Goal: Information Seeking & Learning: Learn about a topic

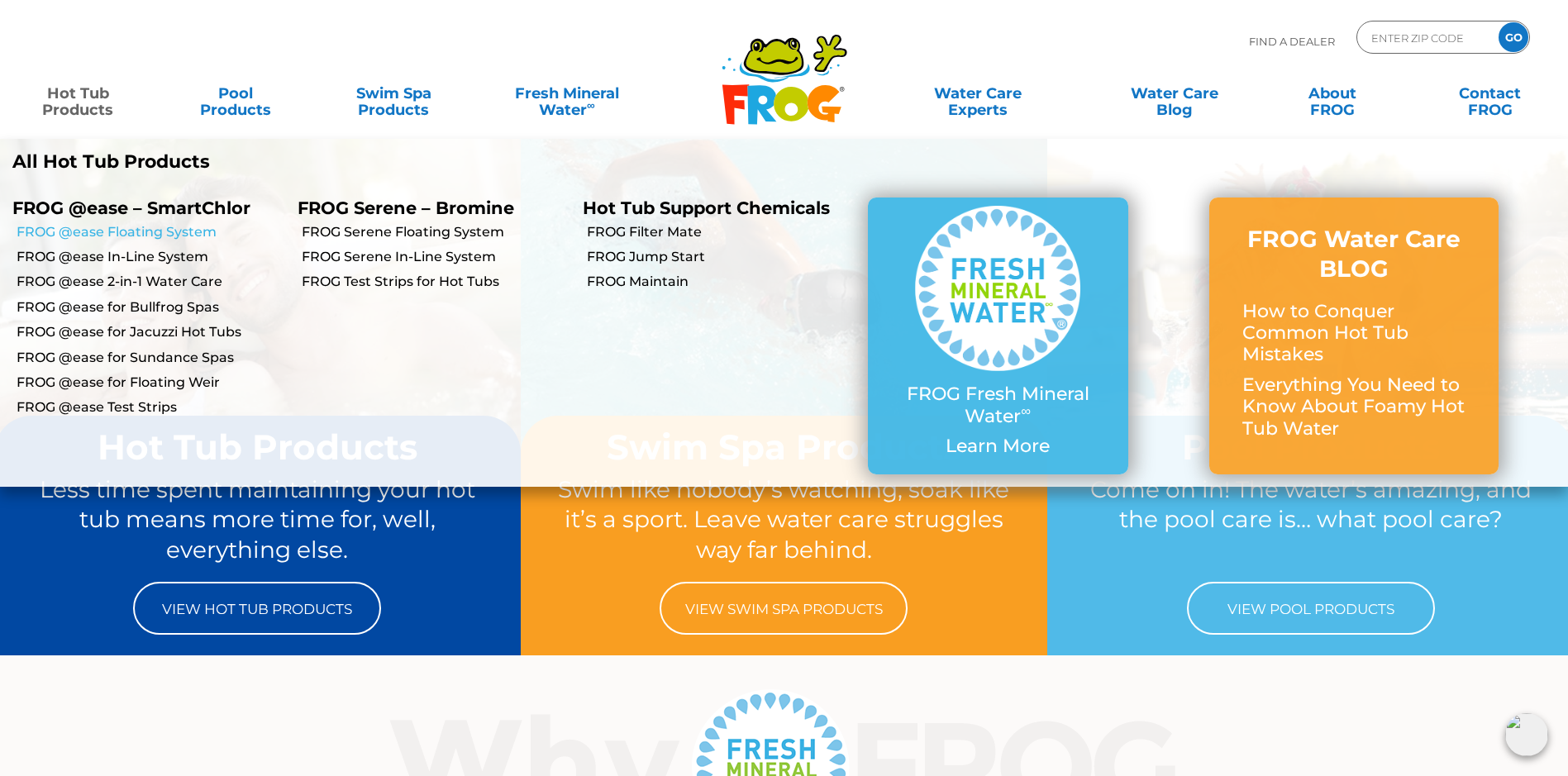
click at [128, 232] on link "FROG @ease Floating System" at bounding box center [150, 232] width 269 height 18
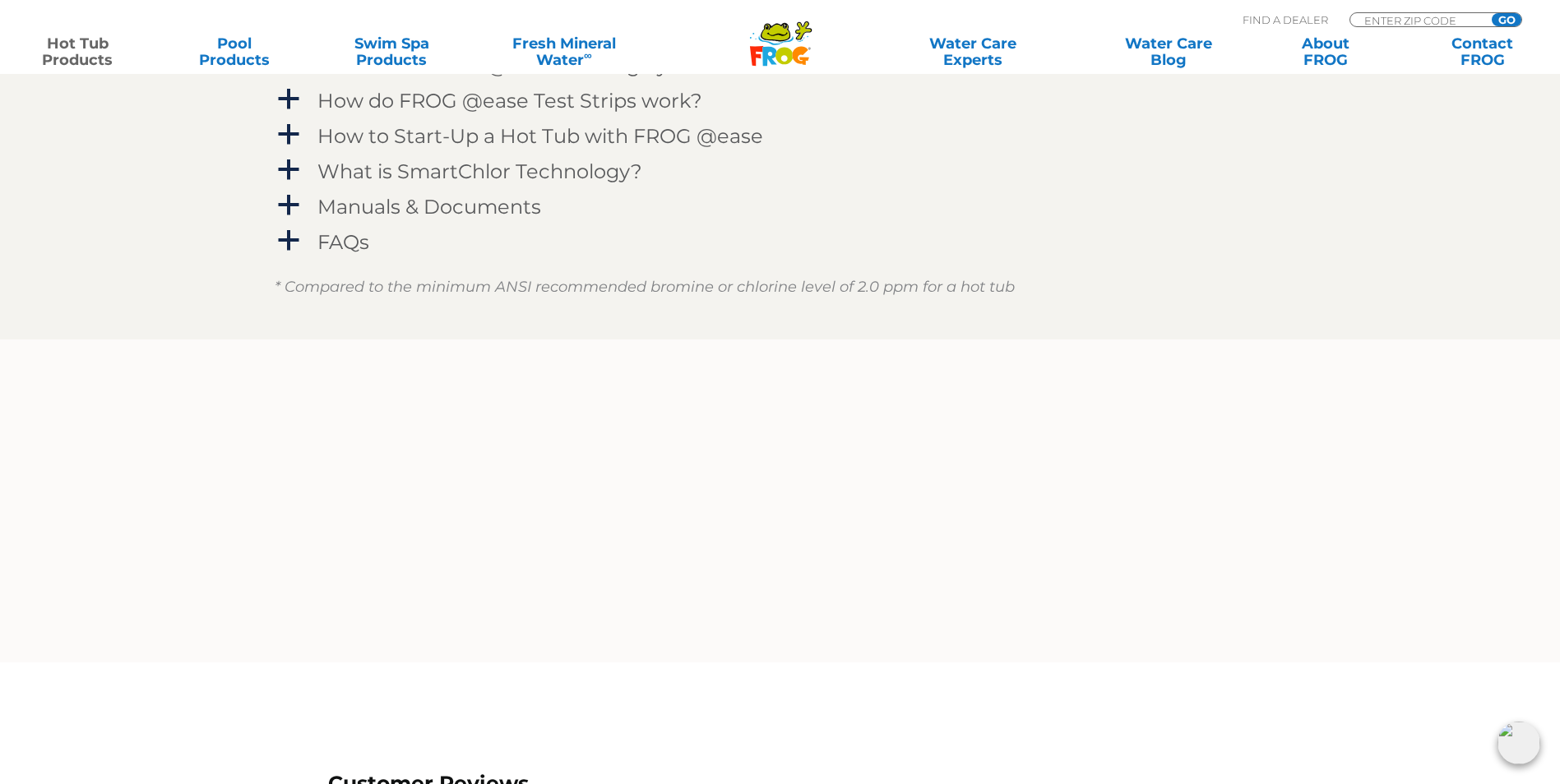
scroll to position [1972, 0]
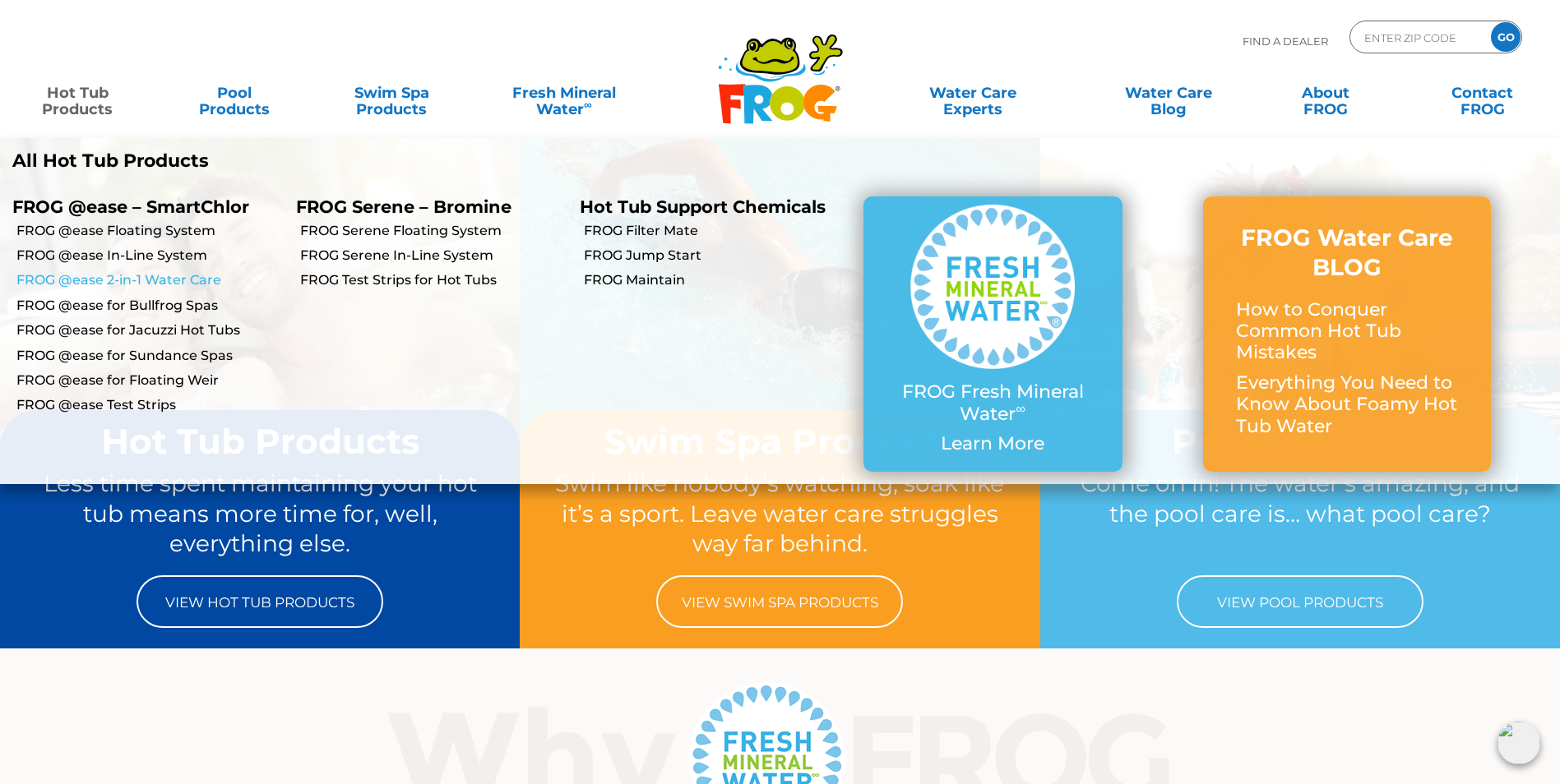
click at [91, 274] on link "FROG @ease 2-in-1 Water Care" at bounding box center [150, 279] width 267 height 18
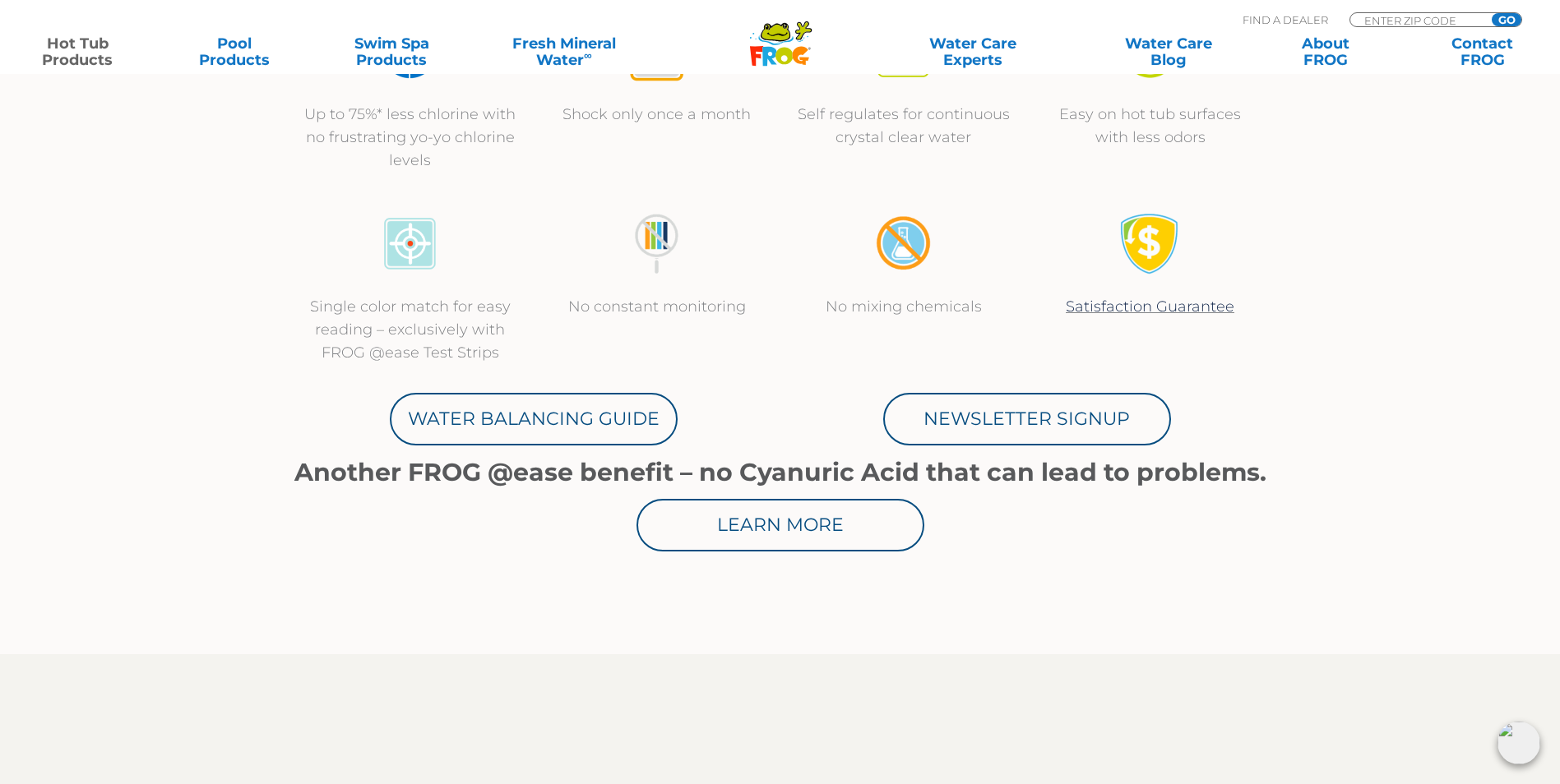
scroll to position [822, 0]
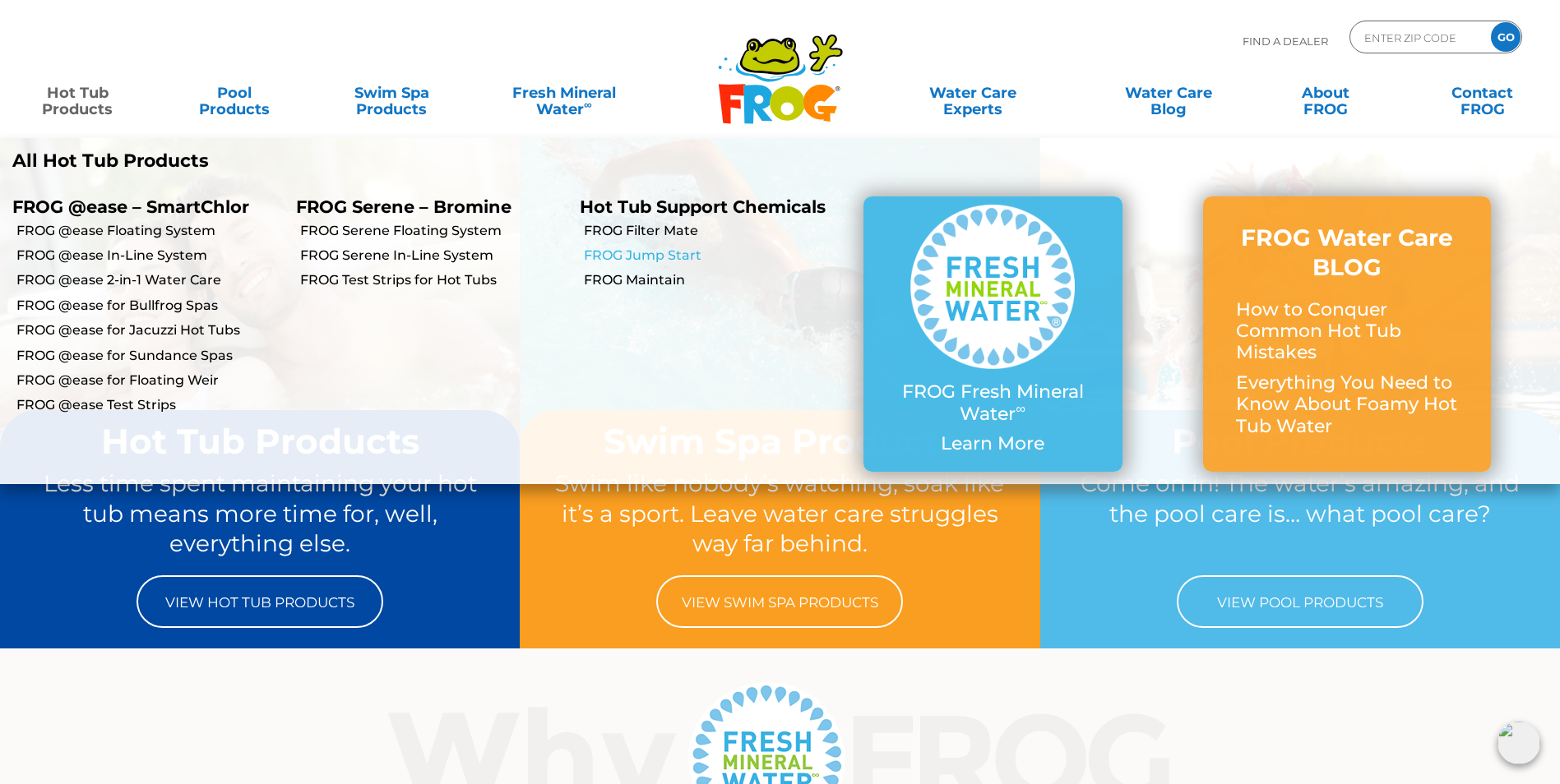
click at [651, 257] on link "FROG Jump Start" at bounding box center [717, 255] width 267 height 18
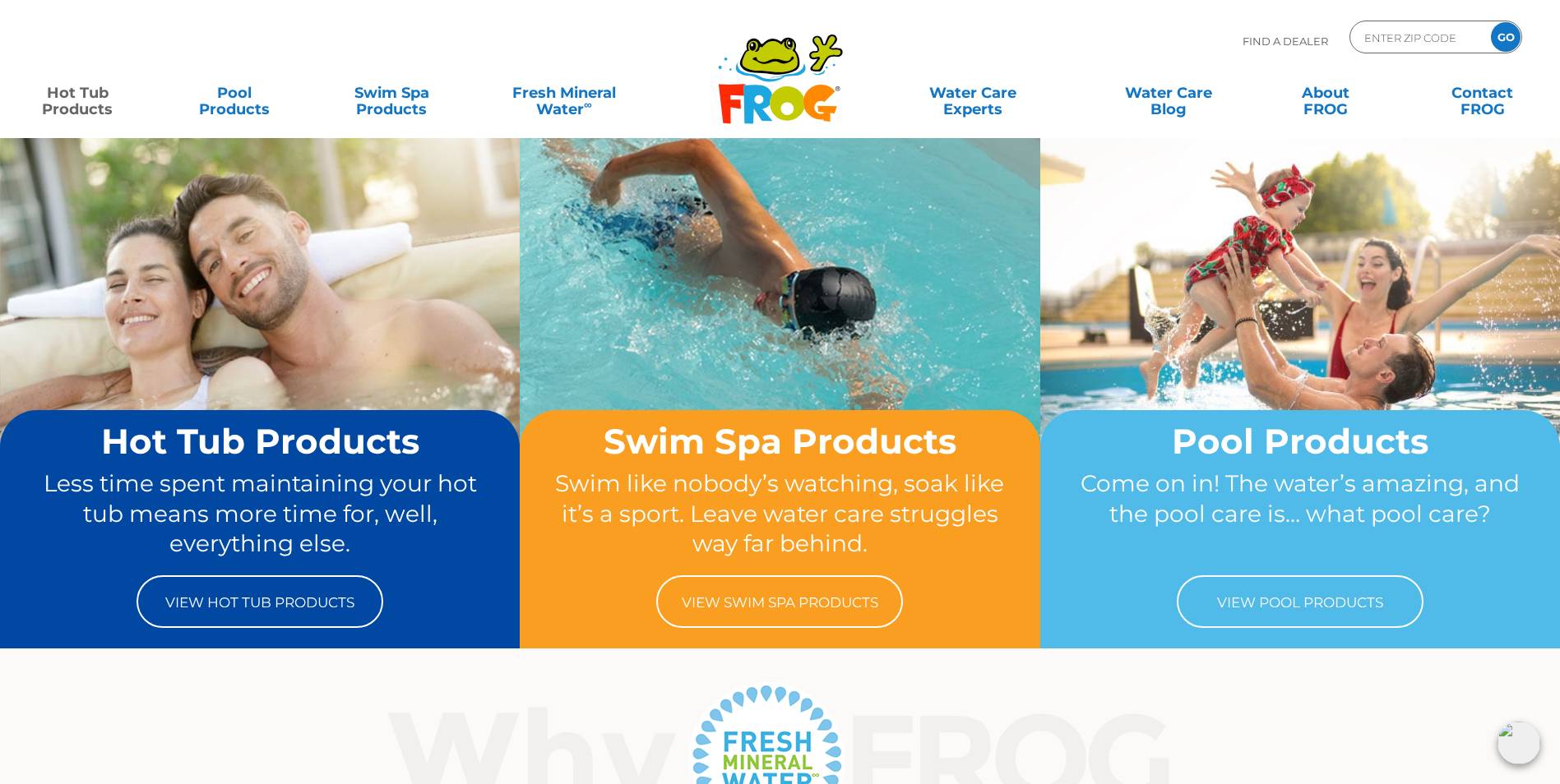
click at [57, 97] on link "Hot Tub Products" at bounding box center [77, 93] width 122 height 33
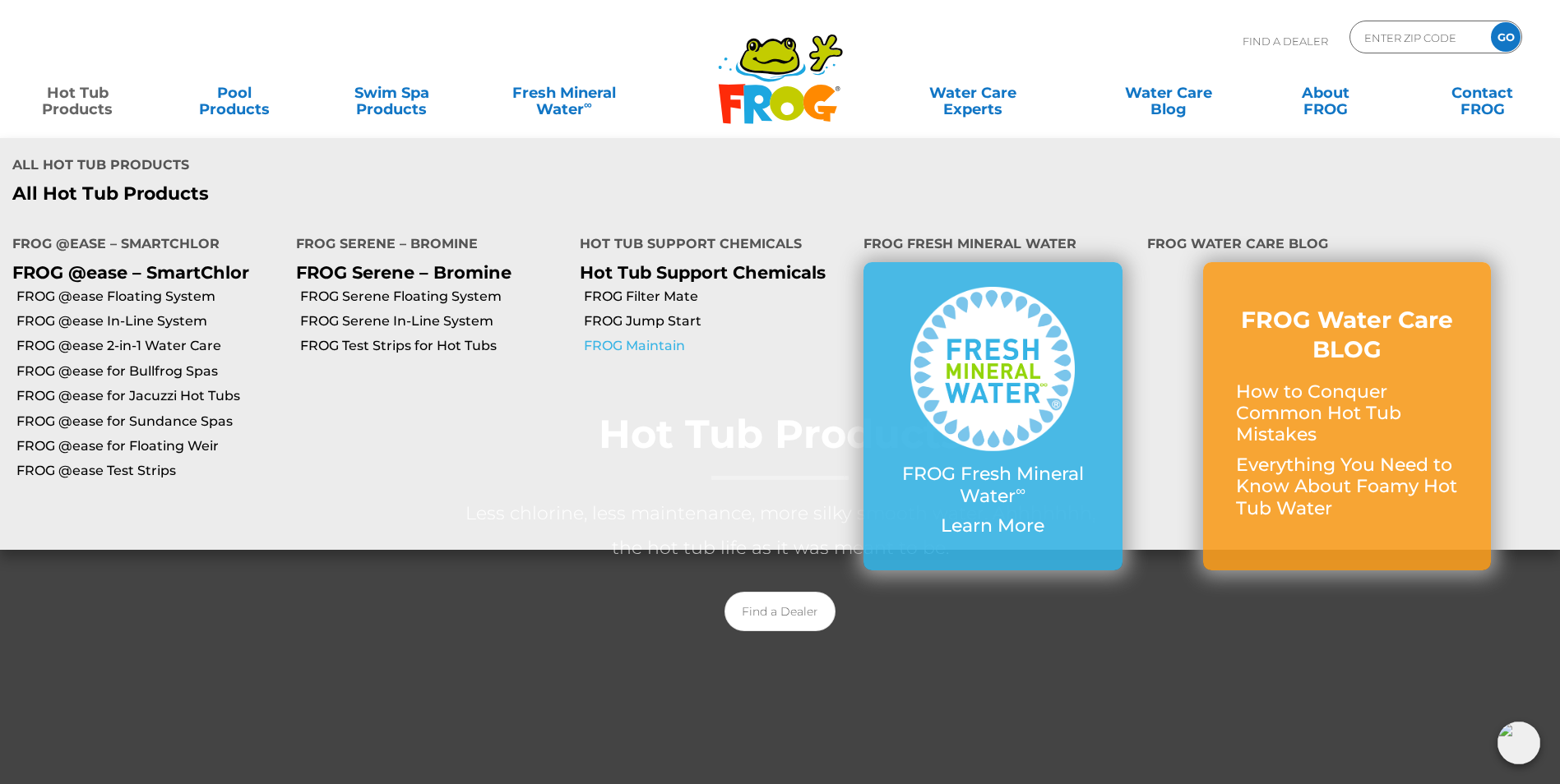
click at [648, 342] on link "FROG Maintain" at bounding box center [717, 346] width 267 height 18
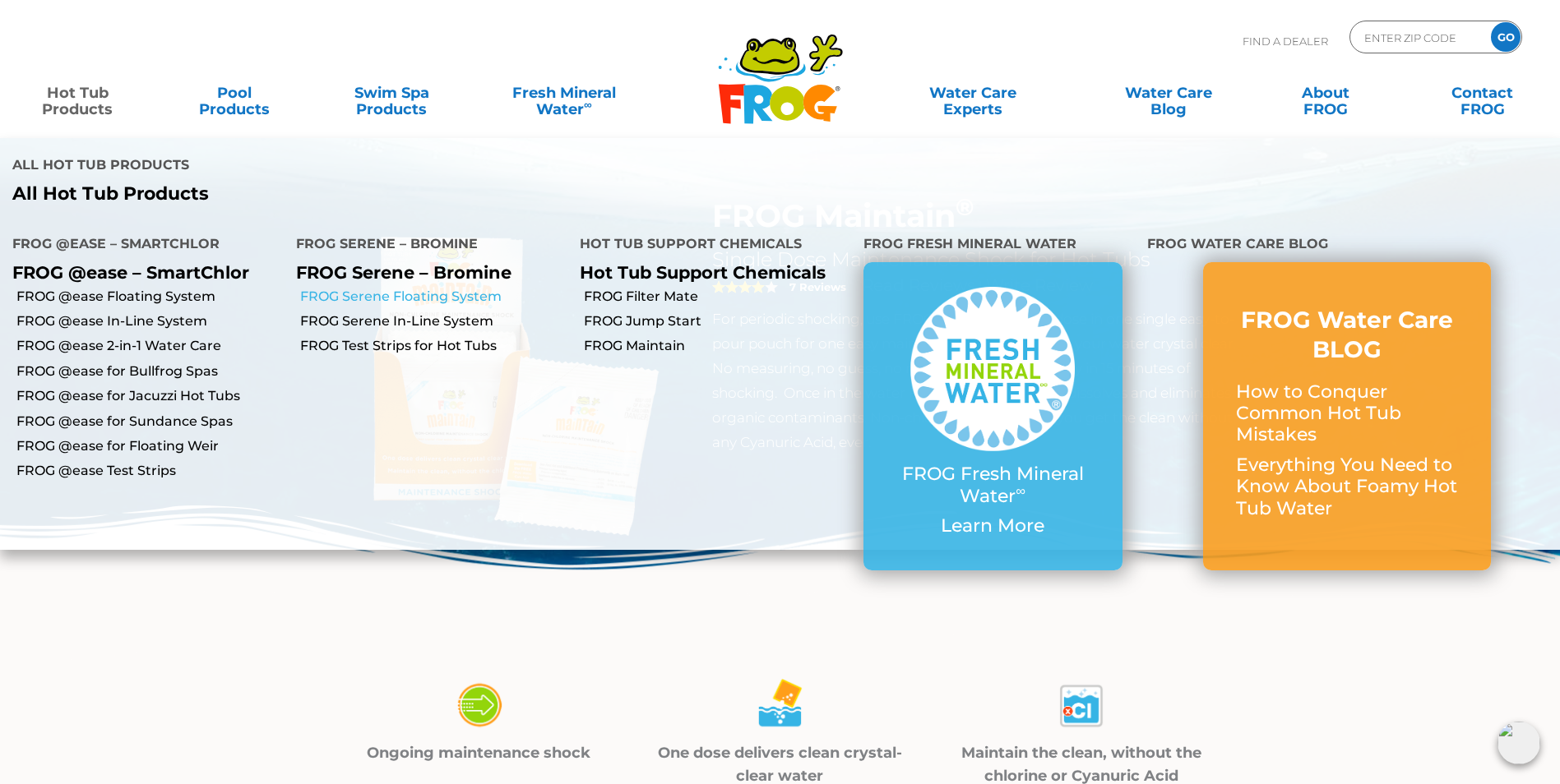
click at [447, 296] on link "FROG Serene Floating System" at bounding box center [433, 297] width 267 height 18
